Goal: Task Accomplishment & Management: Manage account settings

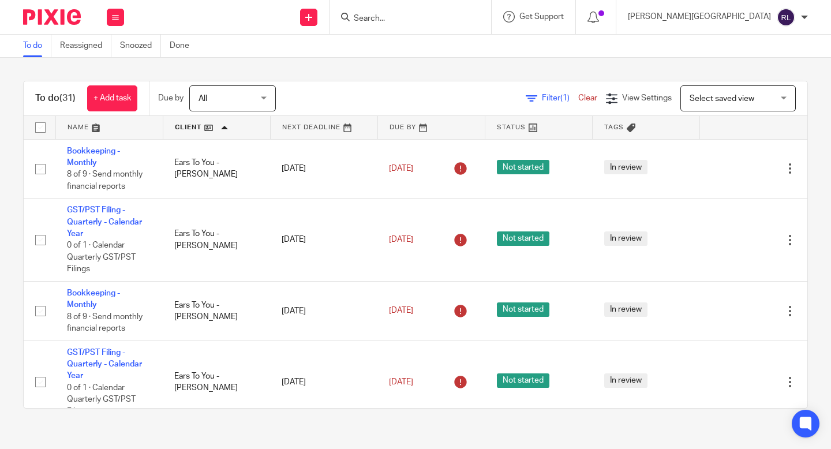
scroll to position [1844, 0]
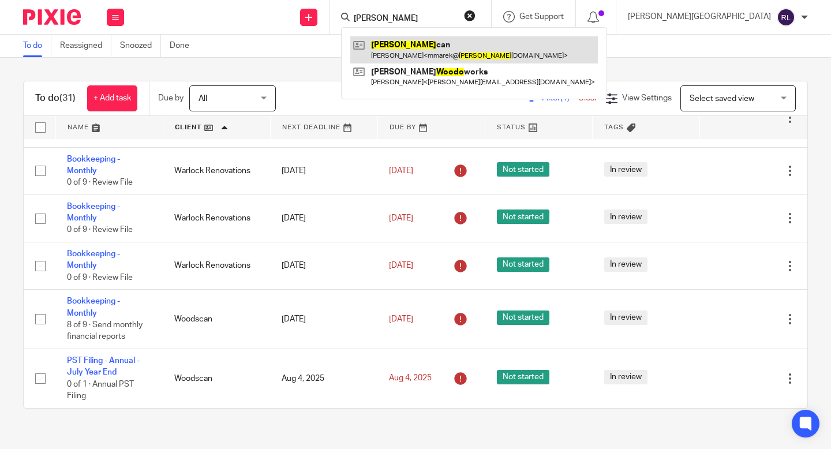
type input "[PERSON_NAME]"
click at [480, 38] on link at bounding box center [474, 49] width 248 height 27
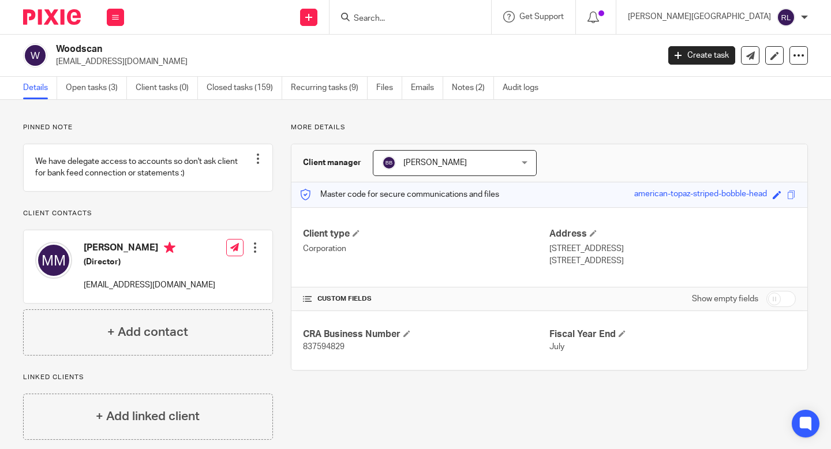
click at [331, 348] on span "837594829" at bounding box center [324, 347] width 42 height 8
copy span "837594829"
click at [111, 80] on link "Open tasks (3)" at bounding box center [96, 88] width 61 height 23
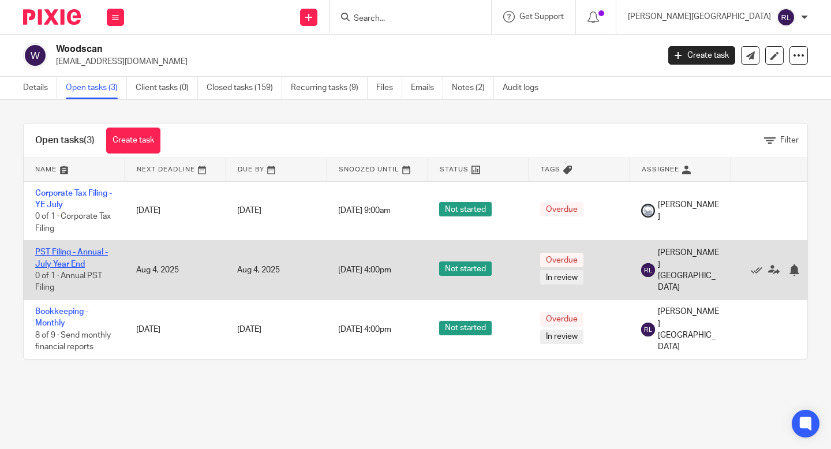
click at [75, 262] on link "PST Filing - Annual - July Year End" at bounding box center [71, 258] width 73 height 20
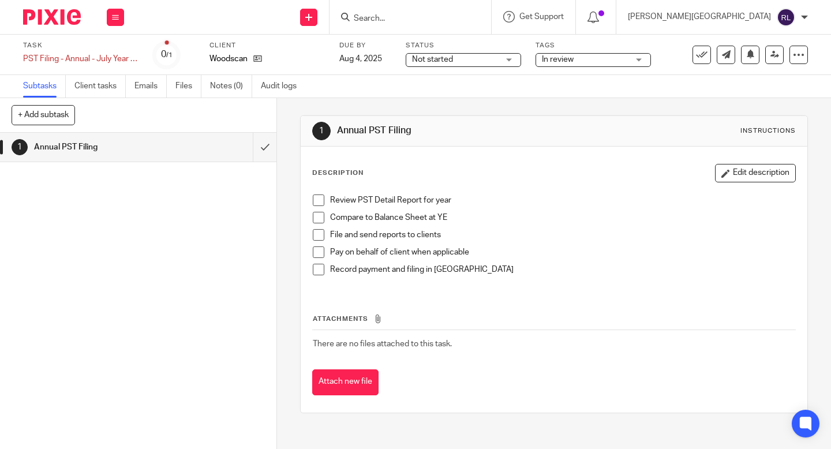
click at [319, 202] on span at bounding box center [319, 201] width 12 height 12
click at [319, 216] on span at bounding box center [319, 218] width 12 height 12
click at [319, 238] on span at bounding box center [319, 235] width 12 height 12
click at [319, 250] on span at bounding box center [319, 253] width 12 height 12
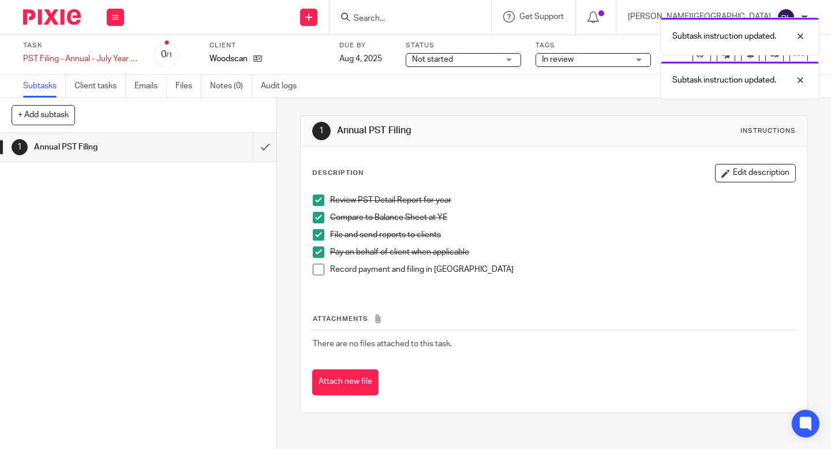
click at [318, 267] on span at bounding box center [319, 270] width 12 height 12
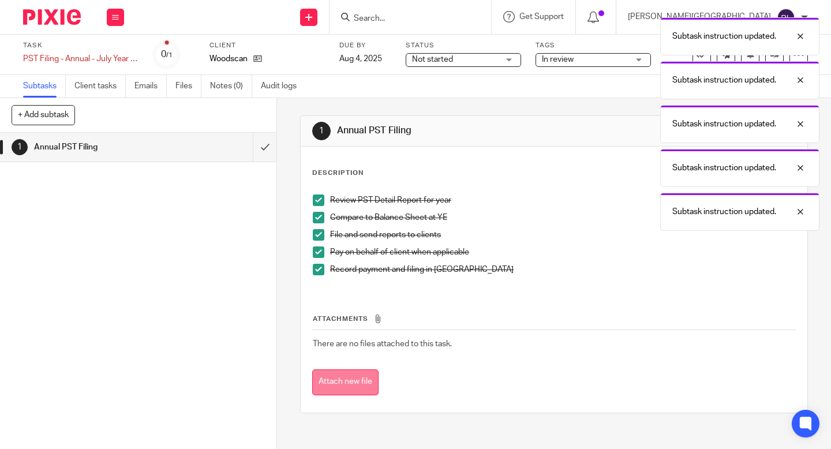
click at [348, 382] on button "Attach new file" at bounding box center [345, 383] width 66 height 26
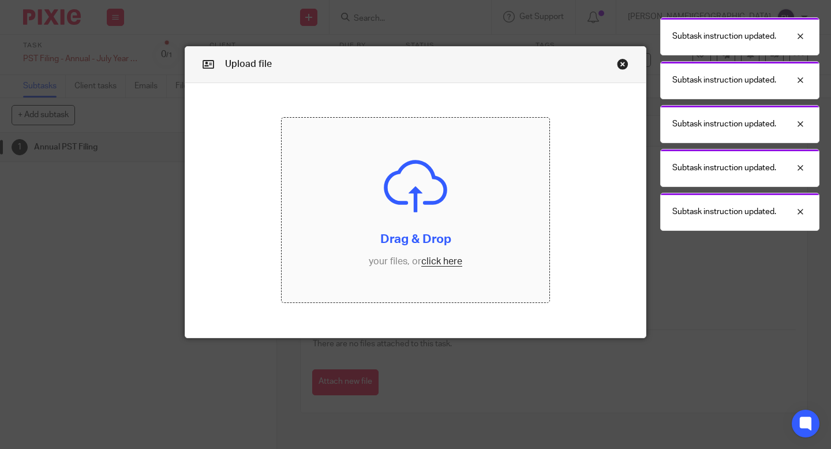
click at [453, 255] on input "file" at bounding box center [416, 210] width 268 height 185
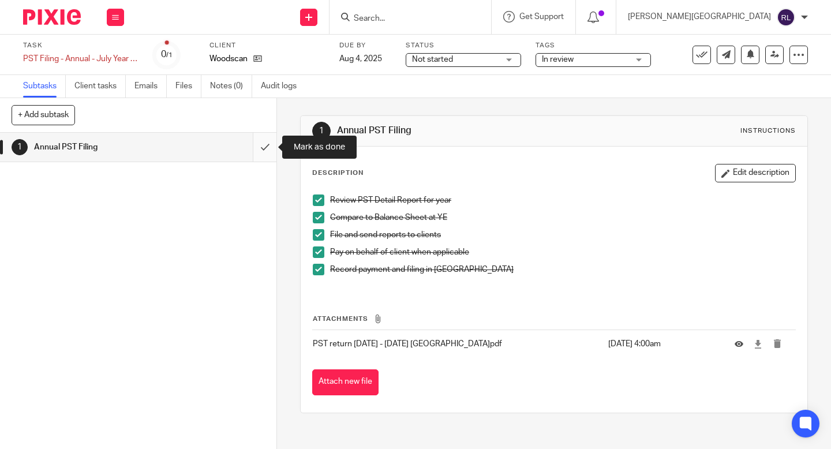
click at [266, 154] on input "submit" at bounding box center [138, 147] width 277 height 29
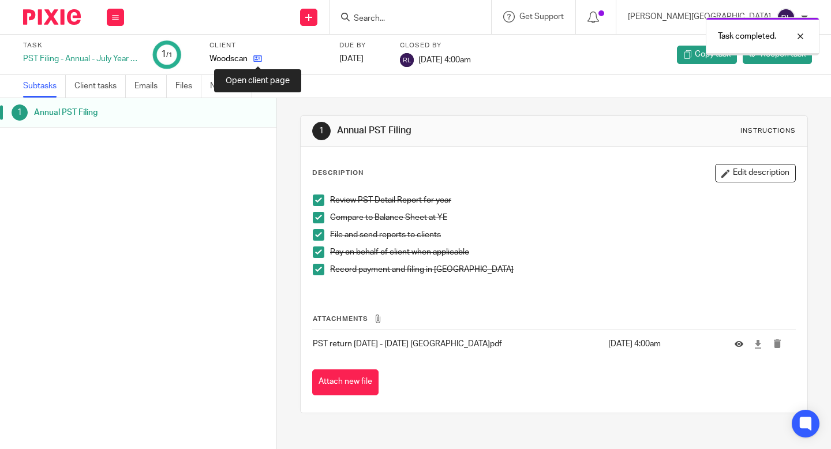
click at [260, 59] on icon at bounding box center [257, 58] width 9 height 9
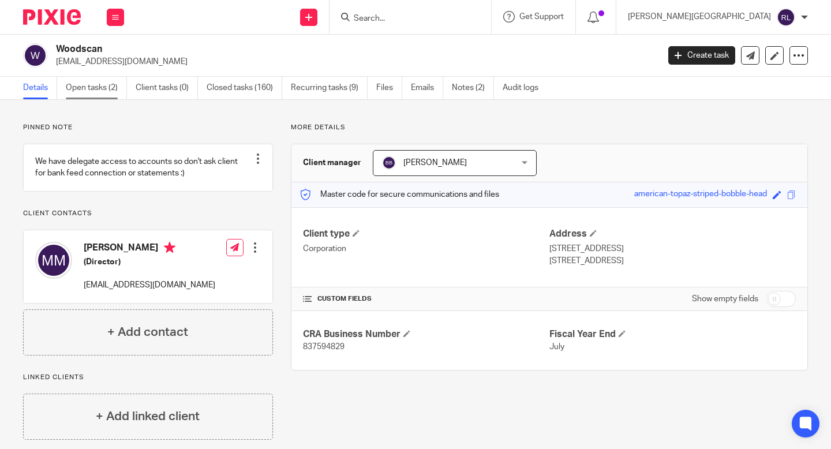
click at [100, 87] on link "Open tasks (2)" at bounding box center [96, 88] width 61 height 23
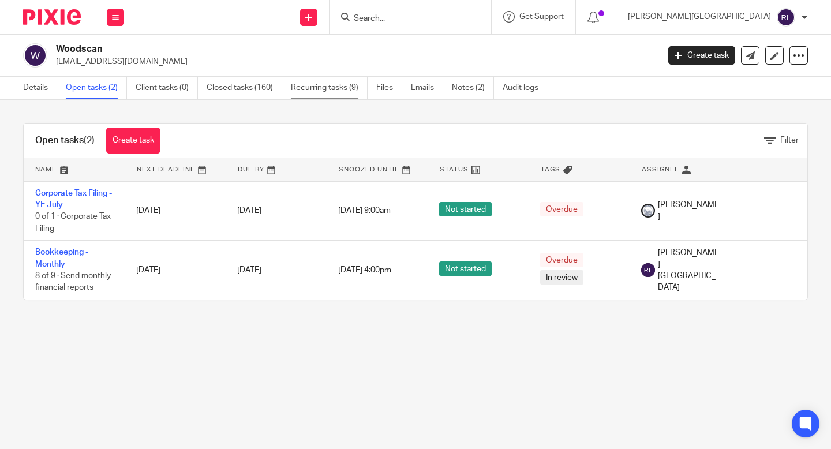
click at [333, 89] on link "Recurring tasks (9)" at bounding box center [329, 88] width 77 height 23
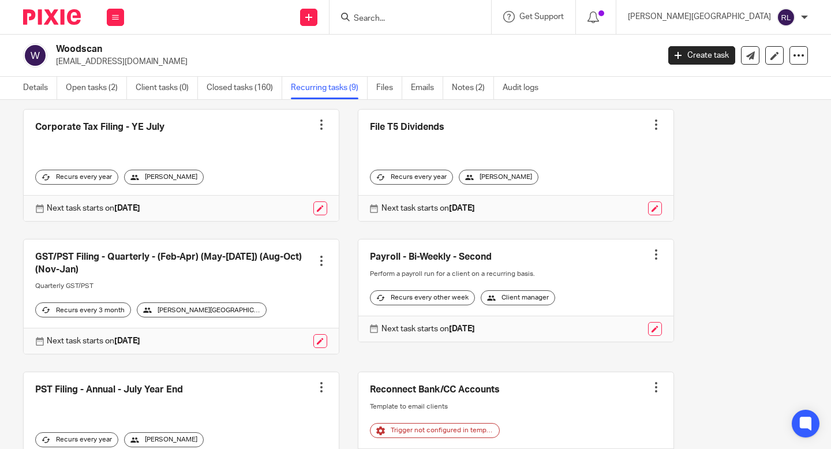
scroll to position [180, 0]
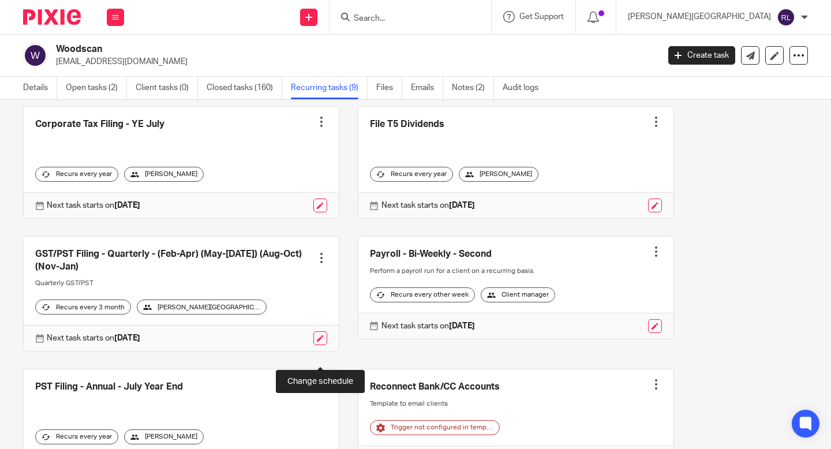
click at [320, 345] on link at bounding box center [321, 338] width 14 height 14
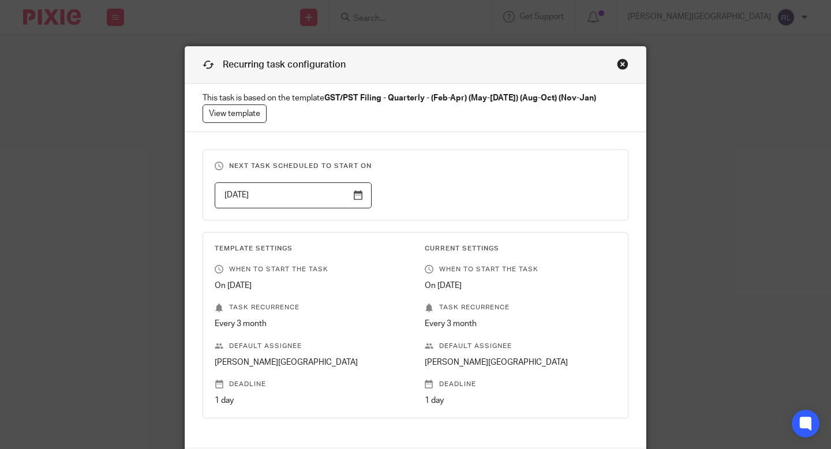
click at [360, 192] on input "[DATE]" at bounding box center [293, 195] width 157 height 26
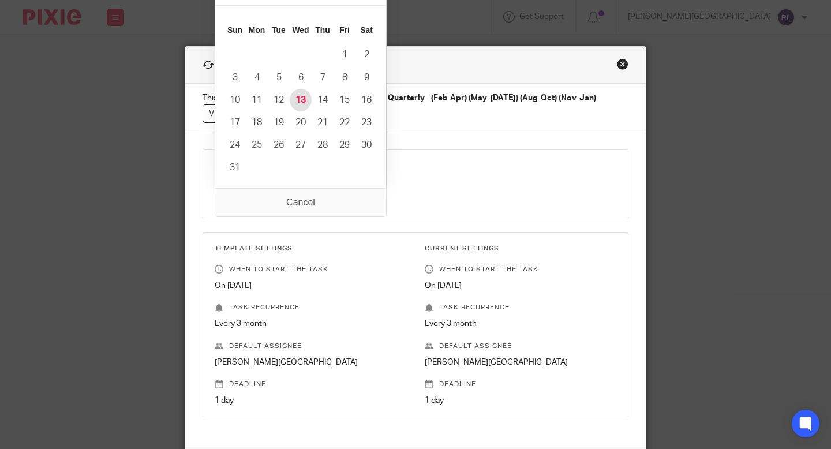
type input "[DATE]"
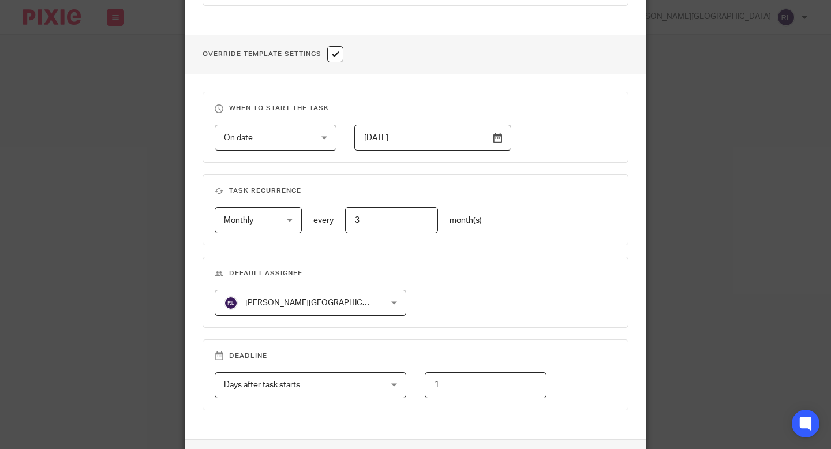
scroll to position [502, 0]
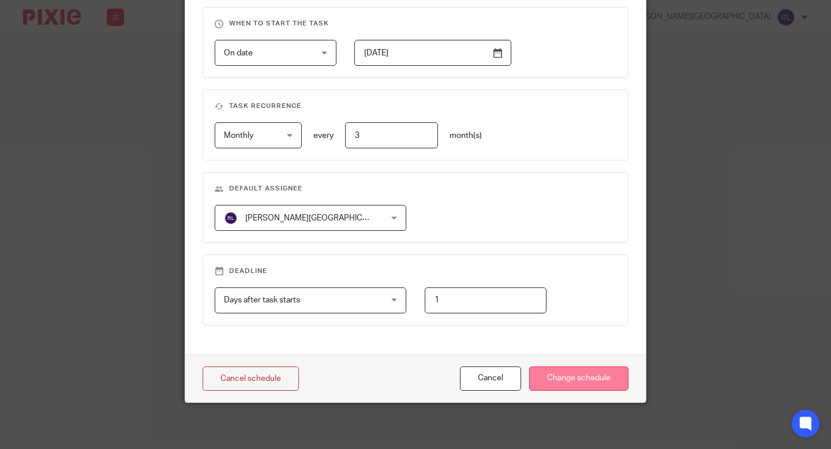
click at [595, 379] on input "Change schedule" at bounding box center [578, 379] width 99 height 25
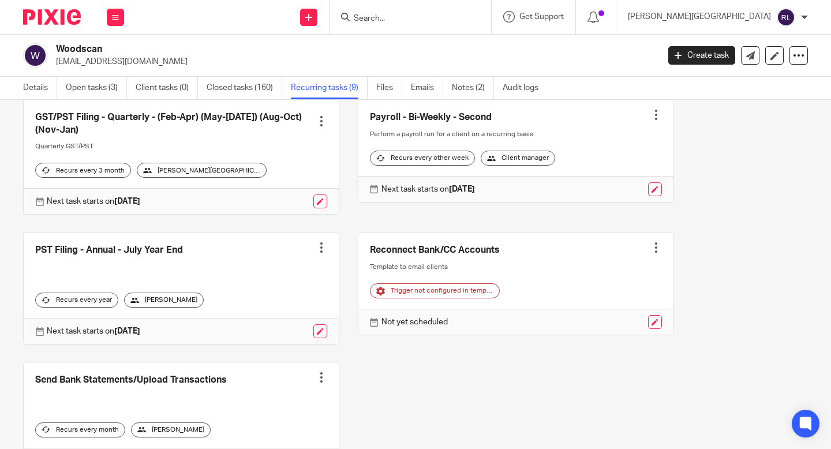
scroll to position [314, 0]
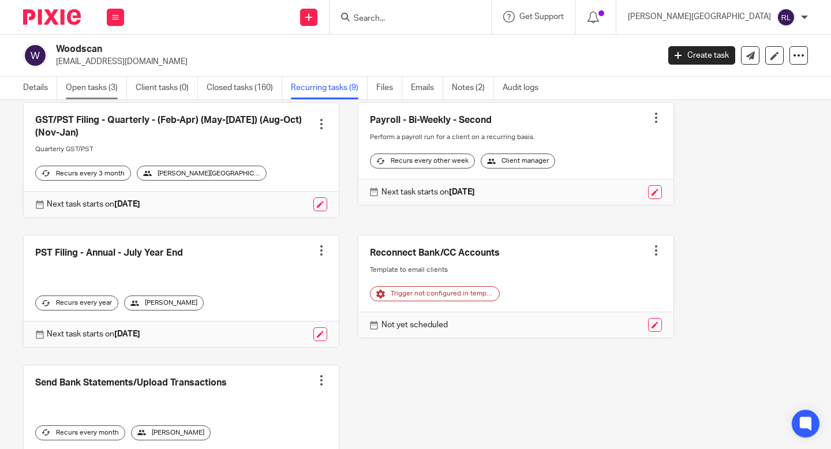
click at [87, 82] on link "Open tasks (3)" at bounding box center [96, 88] width 61 height 23
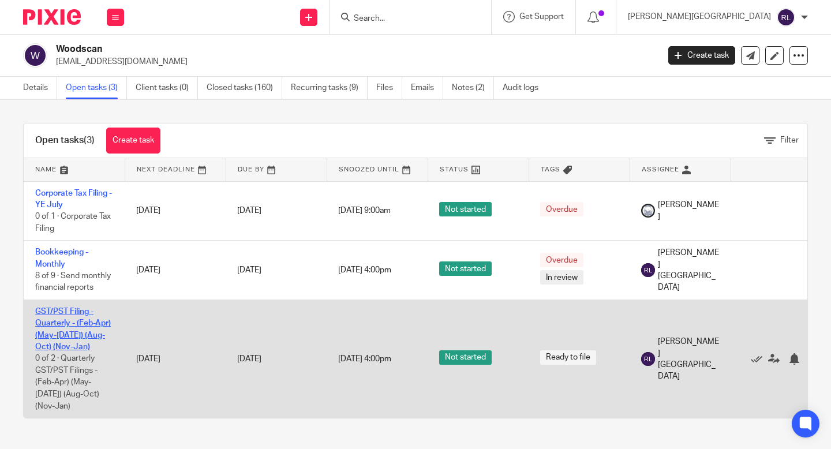
click at [75, 335] on link "GST/PST Filing - Quarterly - (Feb-Apr) (May-[DATE]) (Aug-Oct) (Nov-Jan)" at bounding box center [73, 329] width 76 height 43
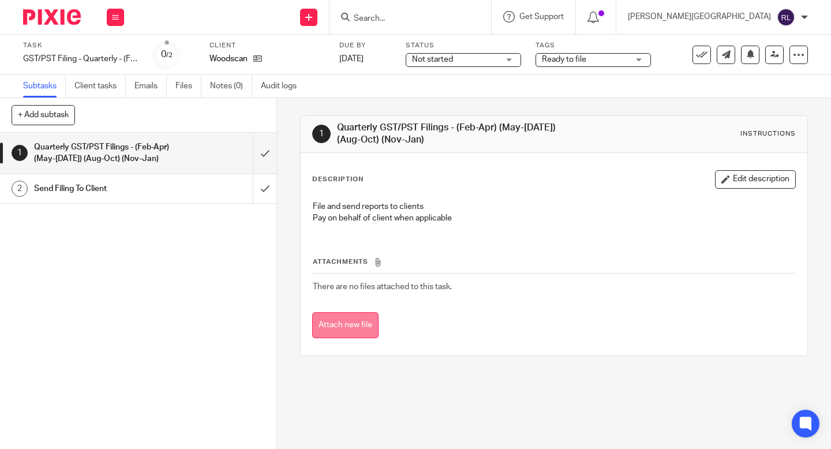
click at [360, 331] on button "Attach new file" at bounding box center [345, 325] width 66 height 26
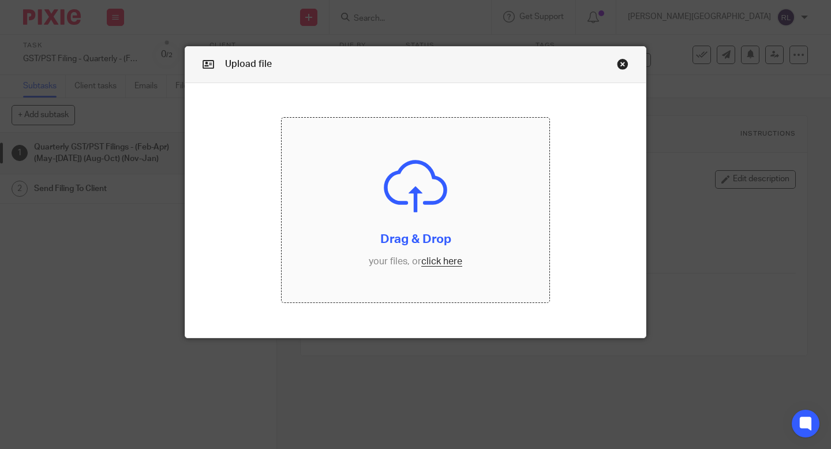
click at [445, 260] on input "file" at bounding box center [416, 210] width 268 height 185
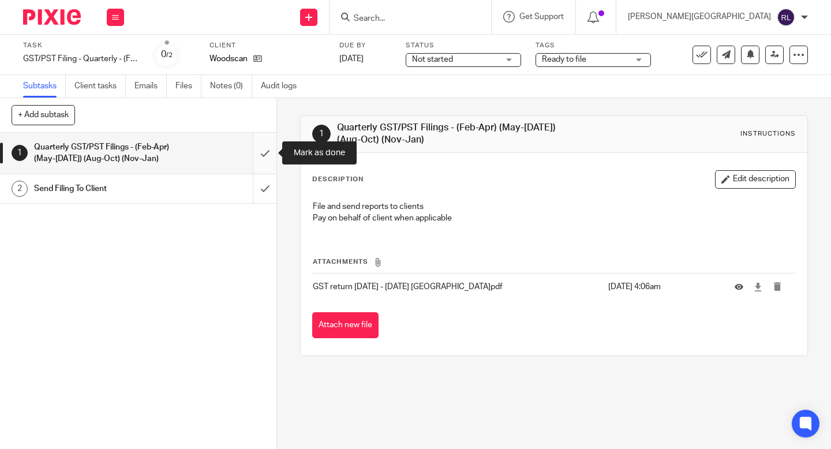
click at [266, 144] on input "submit" at bounding box center [138, 153] width 277 height 41
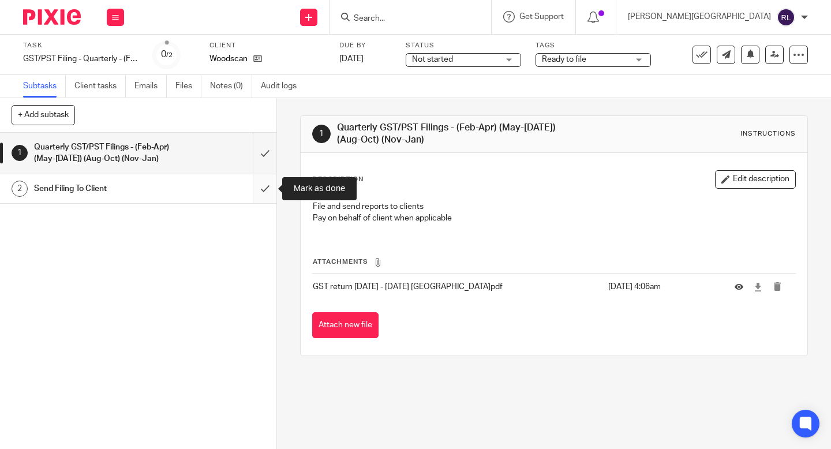
click at [267, 192] on input "submit" at bounding box center [138, 188] width 277 height 29
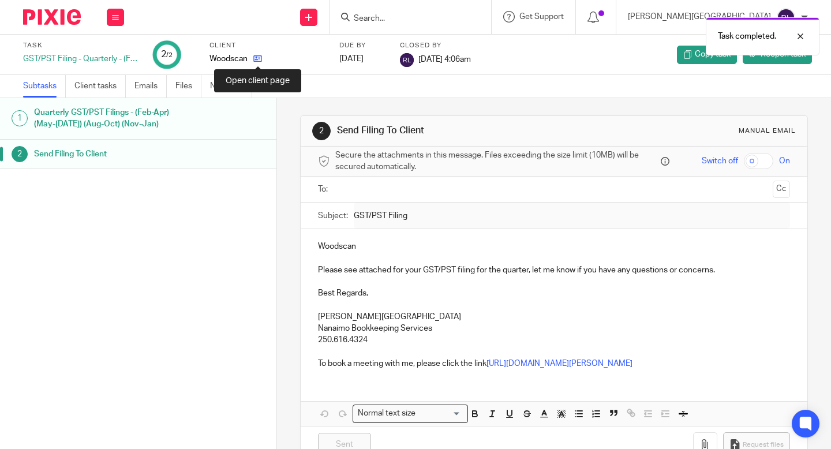
click at [258, 61] on icon at bounding box center [257, 58] width 9 height 9
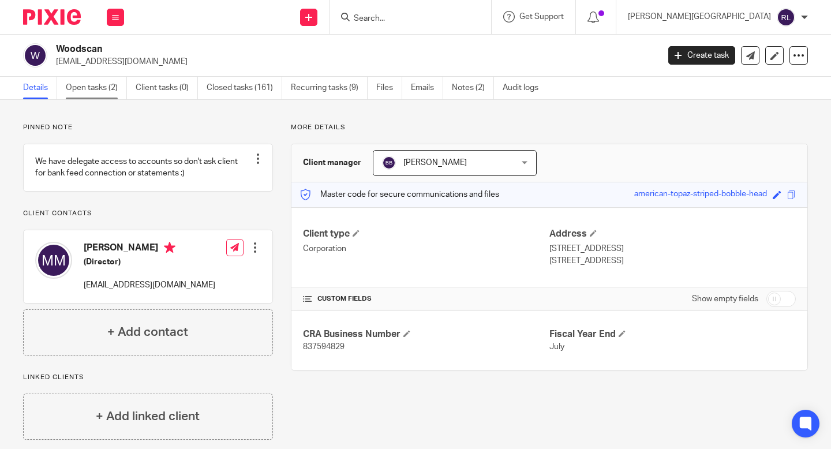
click at [90, 92] on link "Open tasks (2)" at bounding box center [96, 88] width 61 height 23
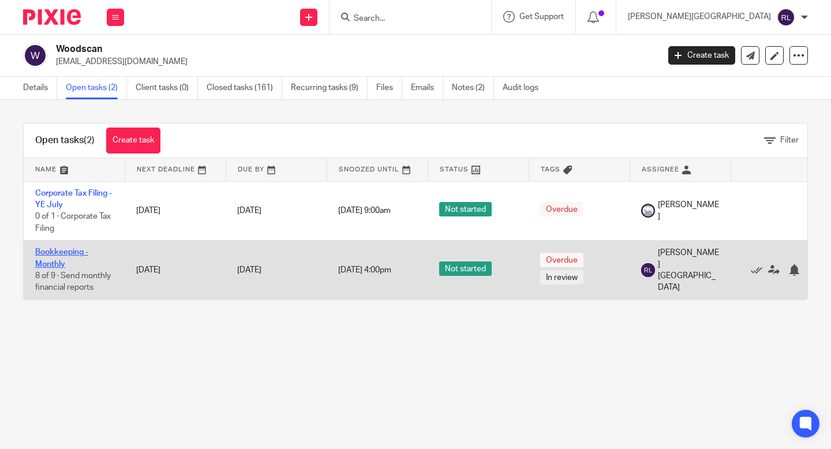
click at [70, 254] on link "Bookkeeping - Monthly" at bounding box center [61, 258] width 53 height 20
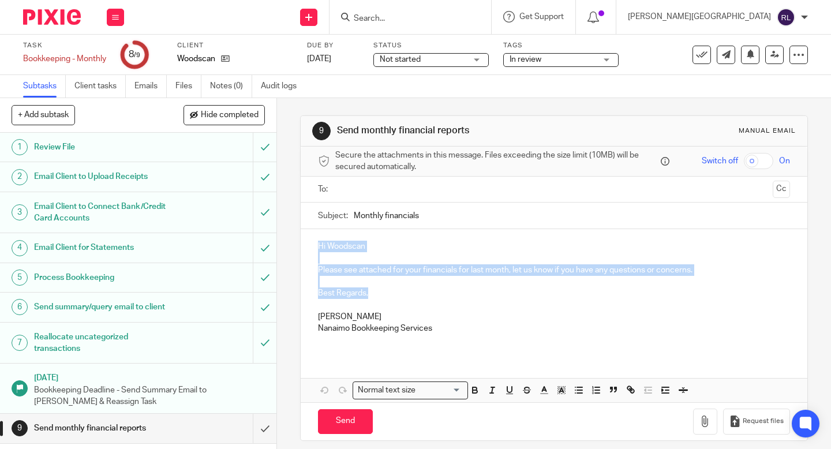
drag, startPoint x: 364, startPoint y: 296, endPoint x: 318, endPoint y: 248, distance: 66.6
click at [318, 248] on div "Hi Woodscan Please see attached for your financials for last month, let us know…" at bounding box center [554, 291] width 507 height 125
copy div "Hi Woodscan Please see attached for your financials for last month, let us know…"
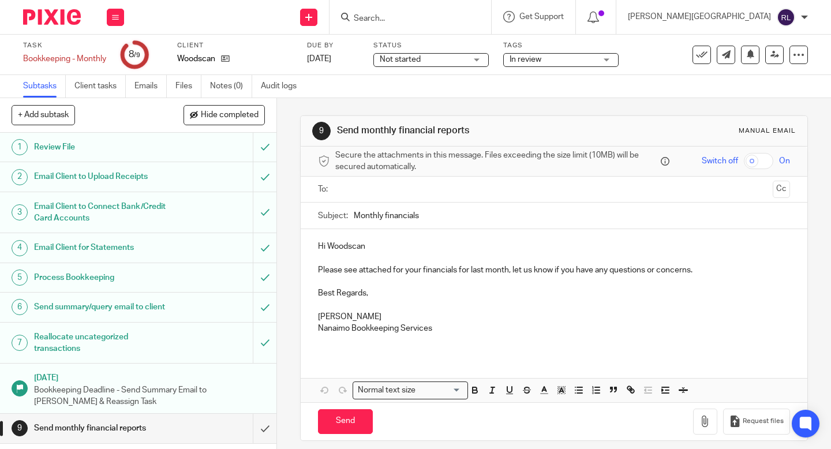
click at [361, 190] on input "text" at bounding box center [554, 189] width 429 height 13
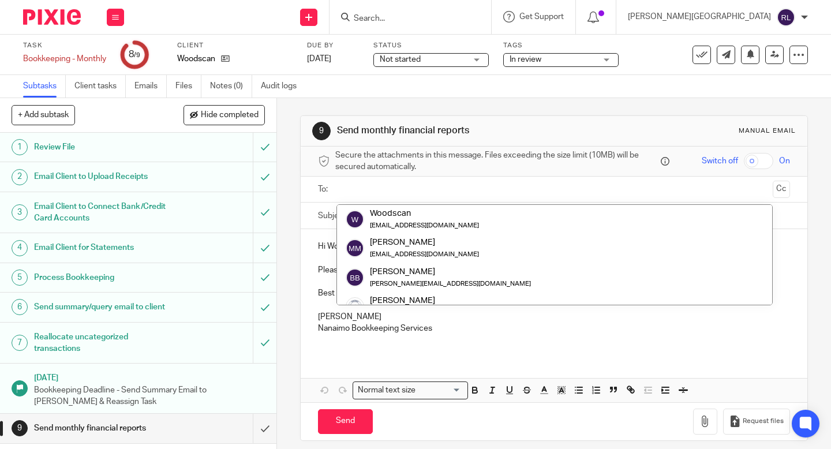
scroll to position [132, 0]
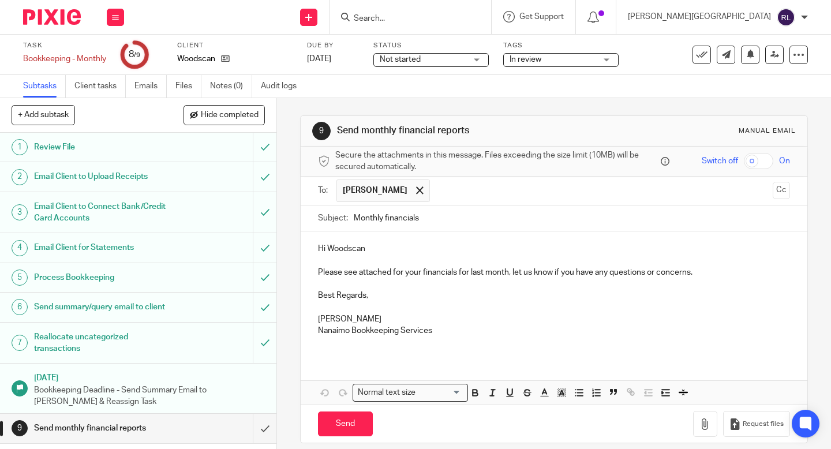
click at [468, 330] on p "Nanaimo Bookkeeping Services" at bounding box center [554, 331] width 472 height 12
click at [266, 431] on input "submit" at bounding box center [138, 428] width 277 height 29
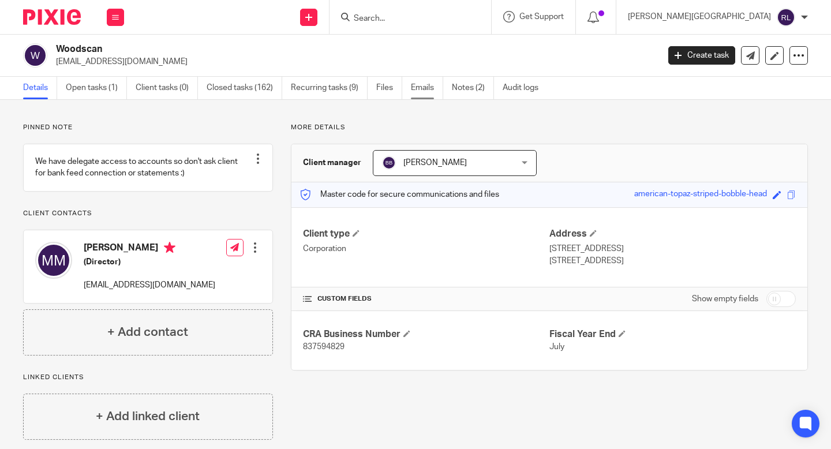
click at [428, 87] on link "Emails" at bounding box center [427, 88] width 32 height 23
